Goal: Transaction & Acquisition: Purchase product/service

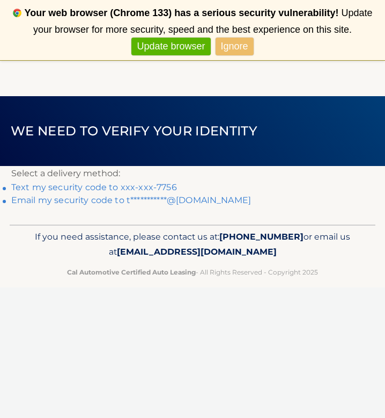
click at [77, 187] on link "Text my security code to xxx-xxx-7756" at bounding box center [94, 187] width 166 height 10
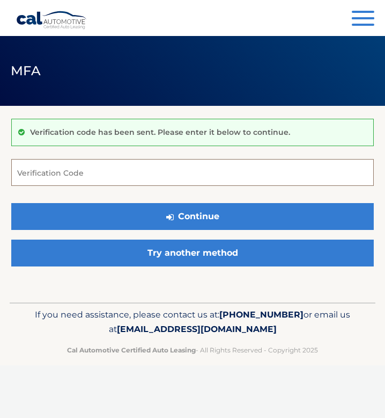
click at [71, 171] on input "Verification Code" at bounding box center [192, 172] width 363 height 27
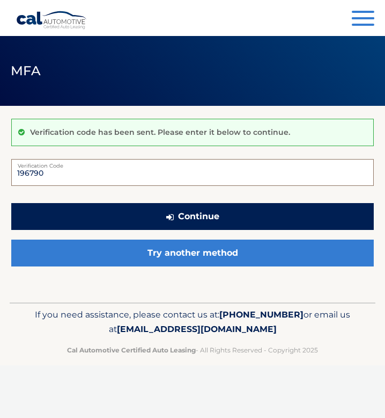
type input "196790"
click at [123, 216] on button "Continue" at bounding box center [192, 216] width 363 height 27
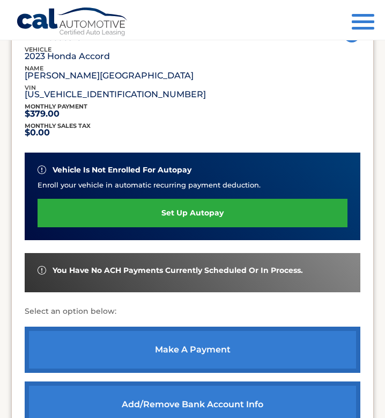
scroll to position [190, 0]
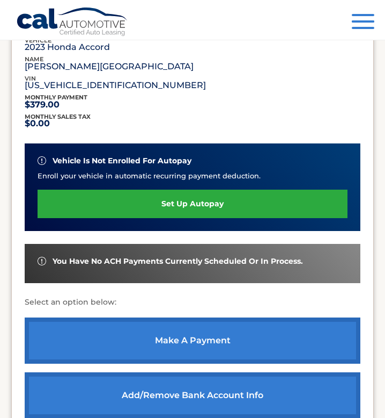
click at [170, 339] on link "make a payment" at bounding box center [193, 340] width 336 height 46
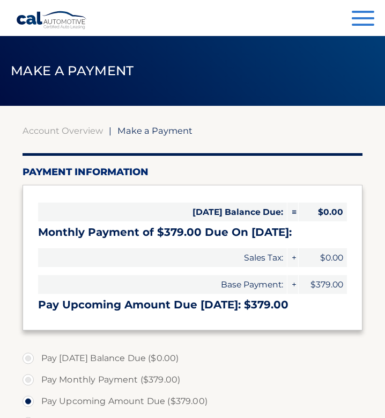
select select "YmYyMjQzNDYtZGEwYi00YzBhLWI0M2MtNjhiY2JmNTk5YTU5"
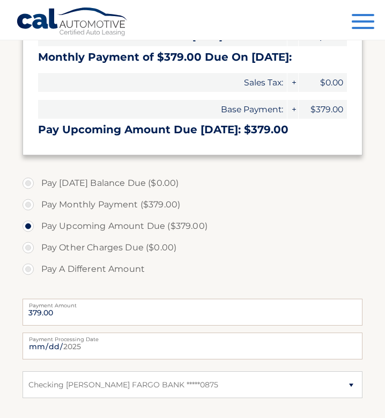
scroll to position [176, 0]
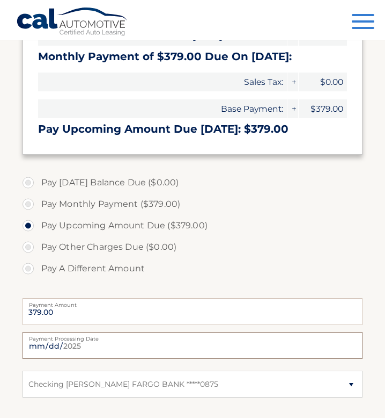
click at [110, 345] on input "2025-08-26" at bounding box center [193, 345] width 341 height 27
type input "2025-09-01"
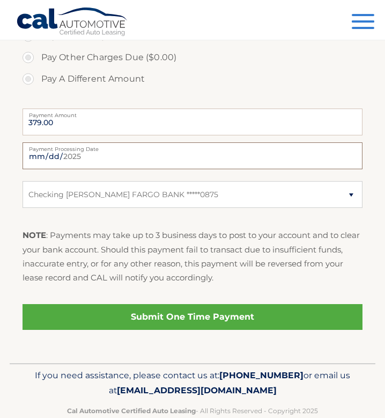
scroll to position [366, 0]
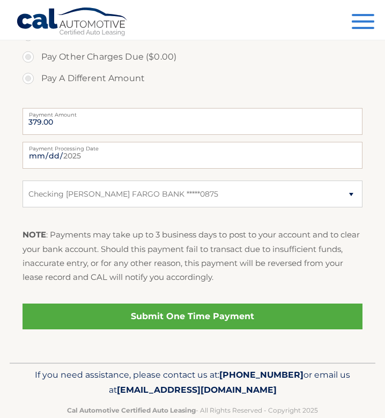
click at [110, 312] on link "Submit One Time Payment" at bounding box center [193, 316] width 341 height 26
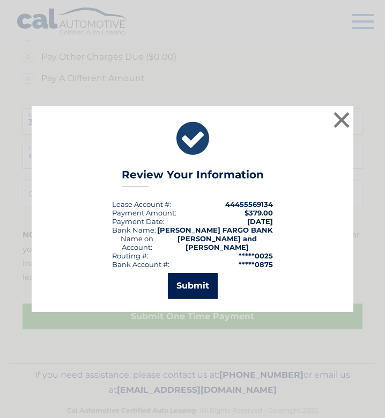
click at [189, 282] on button "Submit" at bounding box center [193, 286] width 50 height 26
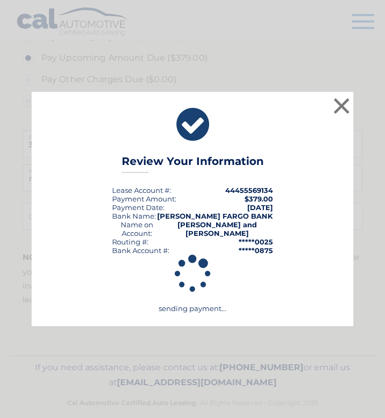
scroll to position [343, 0]
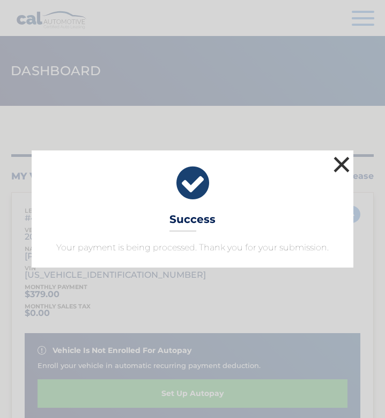
click at [341, 162] on button "×" at bounding box center [341, 164] width 21 height 21
